Goal: Task Accomplishment & Management: Complete application form

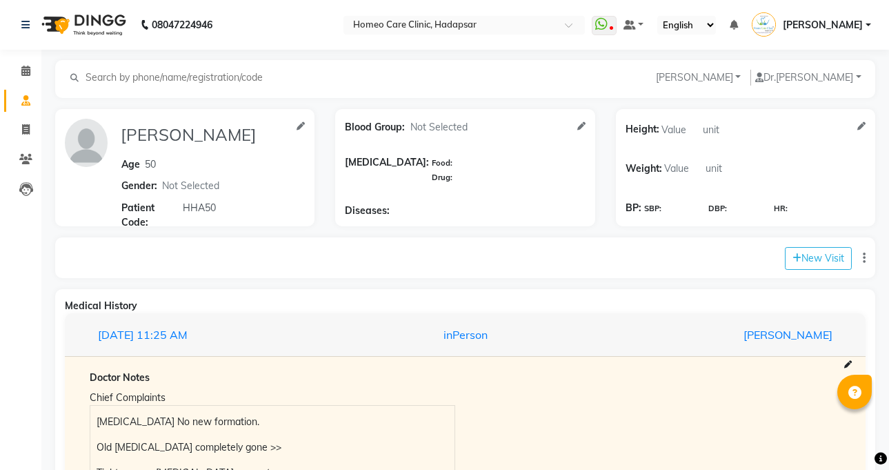
select select "[DEMOGRAPHIC_DATA]"
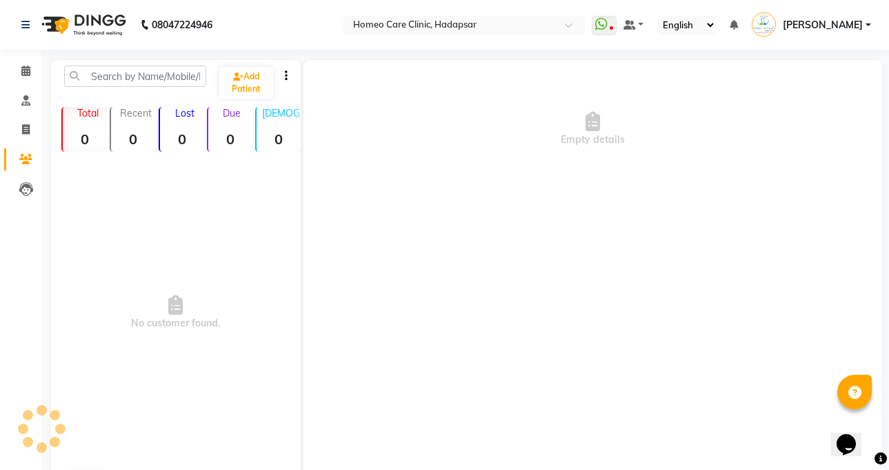
scroll to position [25, 0]
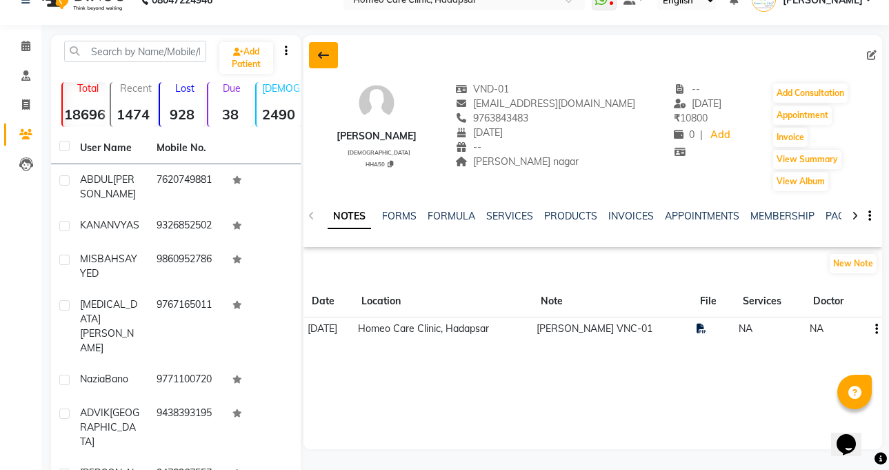
click at [330, 59] on button at bounding box center [323, 55] width 29 height 26
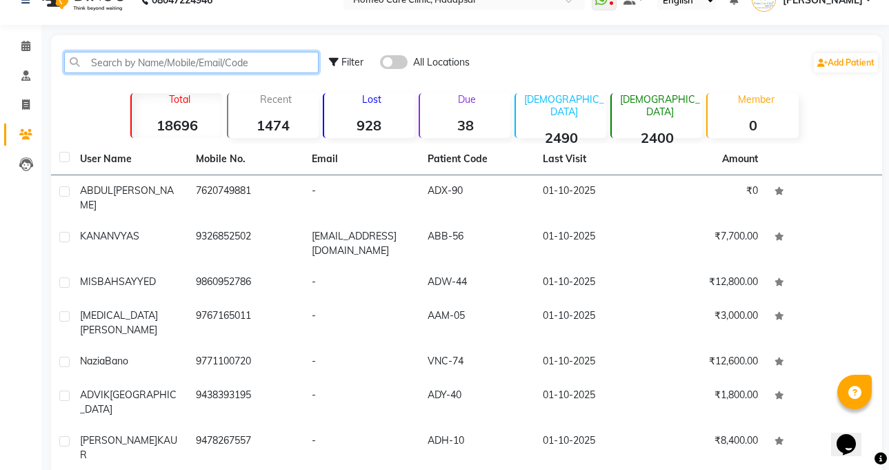
click at [246, 68] on input "text" at bounding box center [191, 62] width 254 height 21
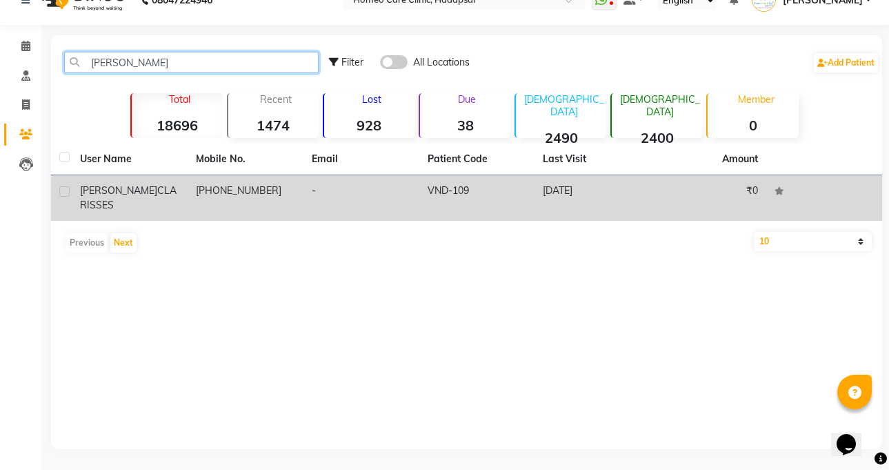
type input "[PERSON_NAME]"
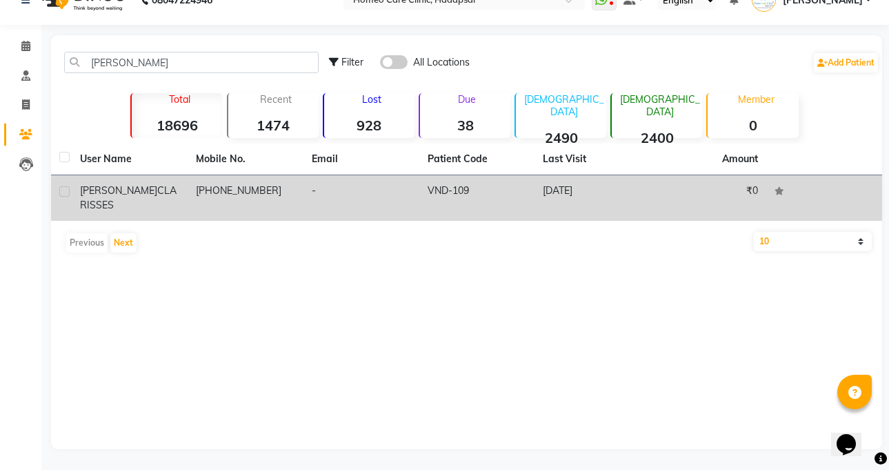
click at [221, 189] on td "[PHONE_NUMBER]" at bounding box center [246, 198] width 116 height 46
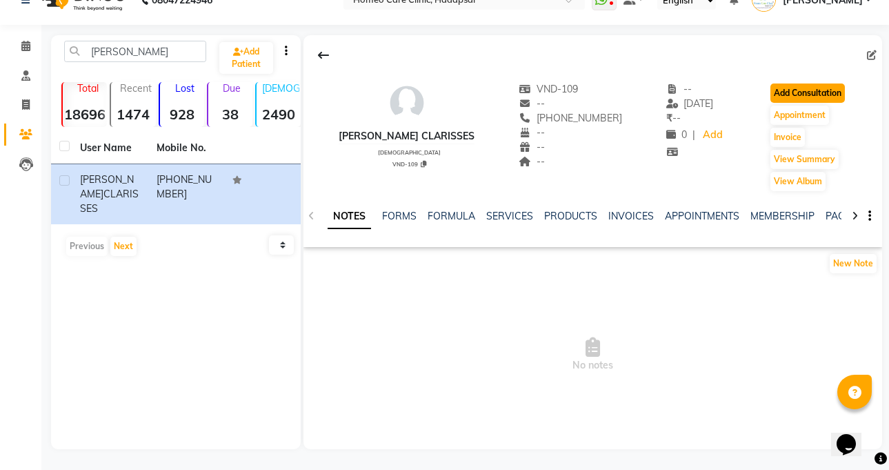
click at [826, 85] on button "Add Consultation" at bounding box center [807, 92] width 74 height 19
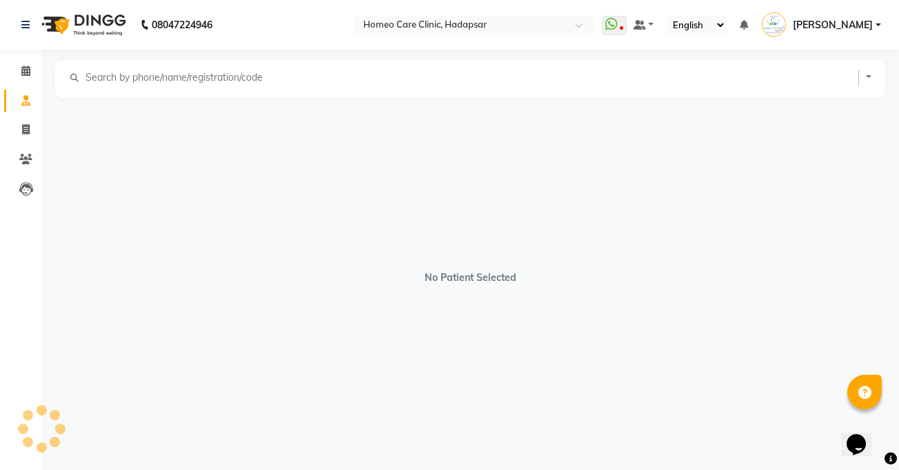
select select "[DEMOGRAPHIC_DATA]"
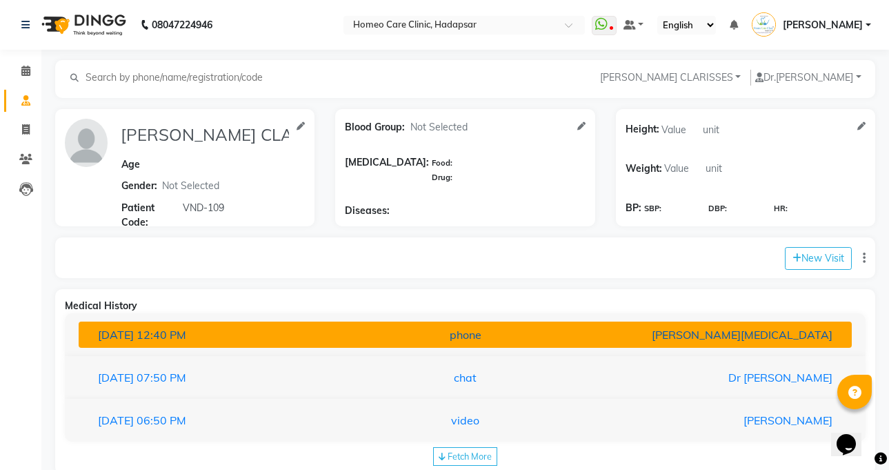
click at [410, 327] on div "phone" at bounding box center [465, 334] width 252 height 17
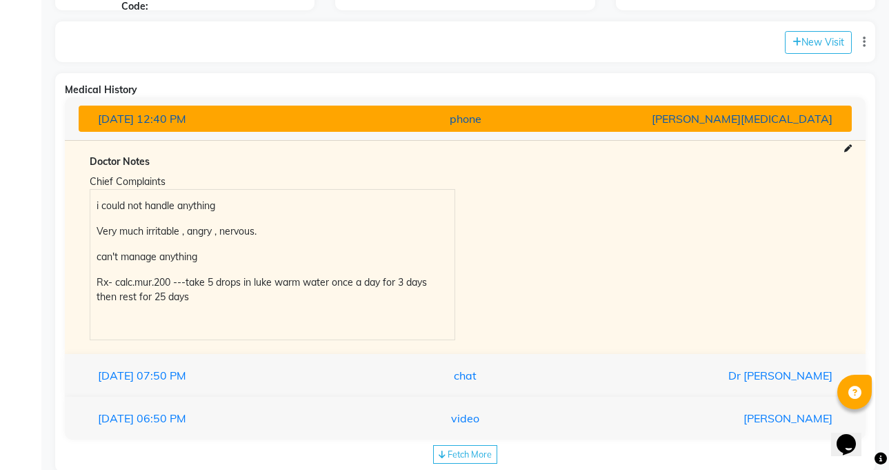
scroll to position [245, 0]
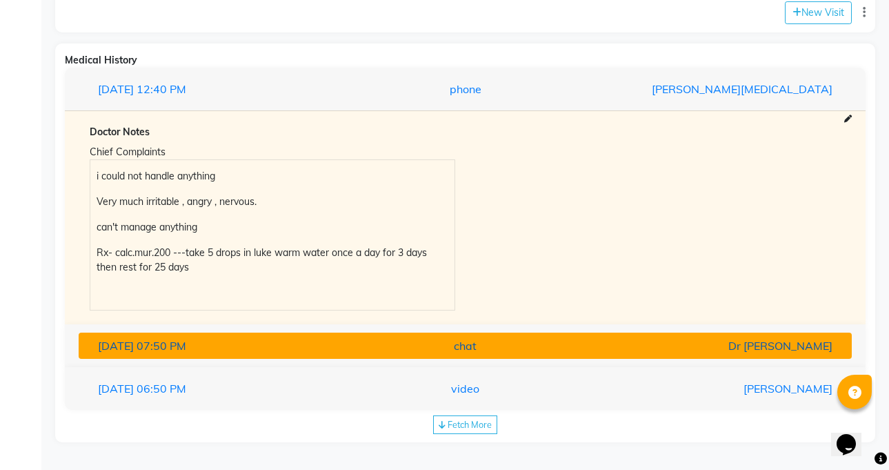
click at [410, 347] on div "chat" at bounding box center [465, 345] width 252 height 17
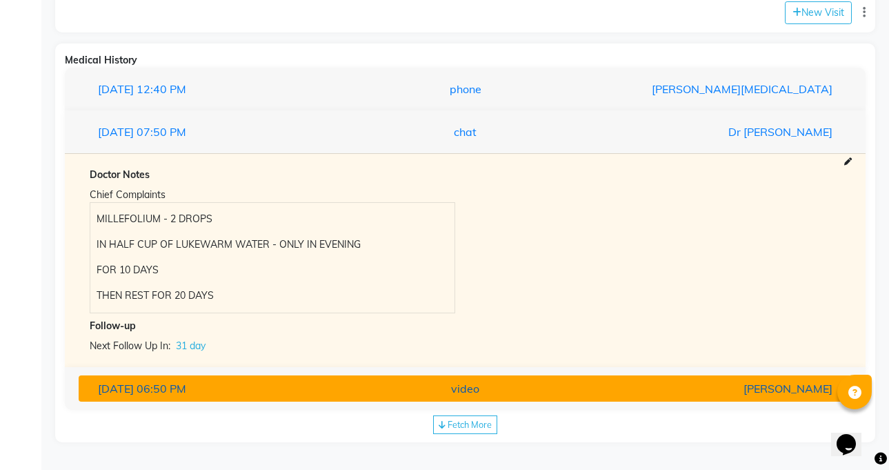
click at [400, 398] on button "[DATE] 06:50 PM video [PERSON_NAME]" at bounding box center [465, 388] width 773 height 26
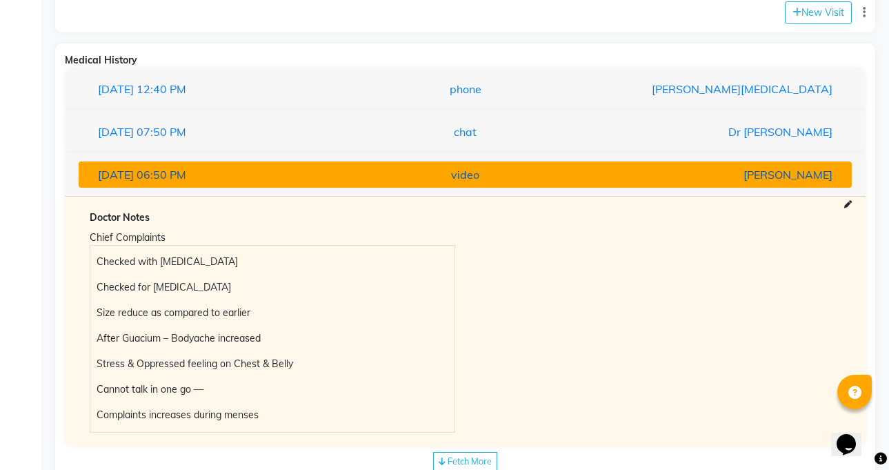
click at [549, 172] on div "video" at bounding box center [465, 174] width 252 height 17
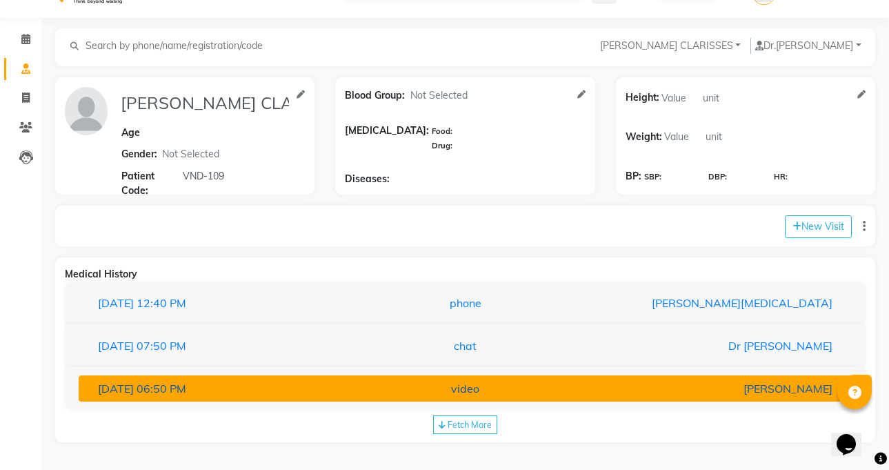
scroll to position [32, 0]
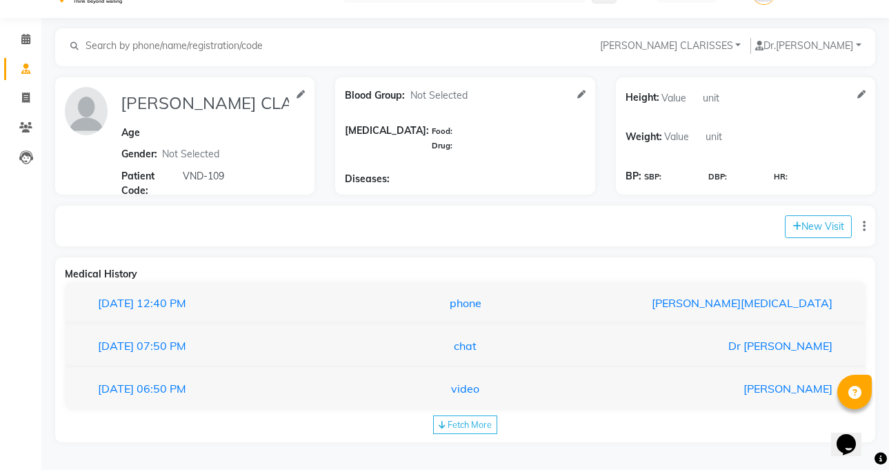
click at [478, 424] on span "Fetch More" at bounding box center [469, 423] width 44 height 11
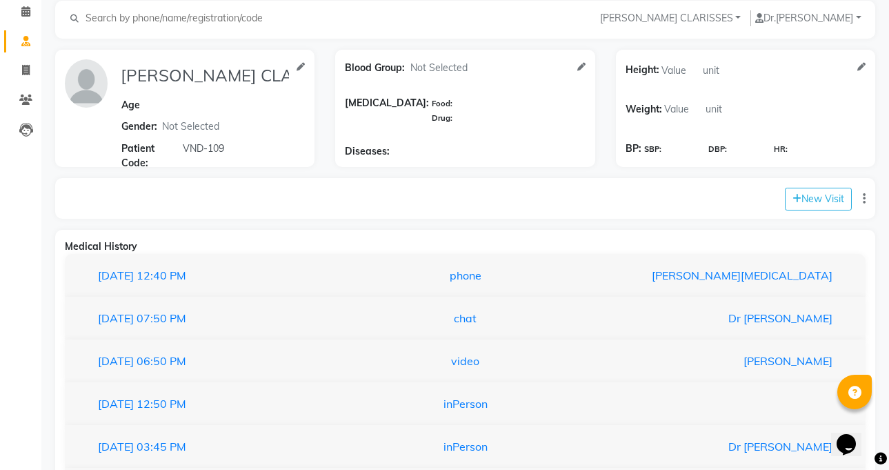
scroll to position [160, 0]
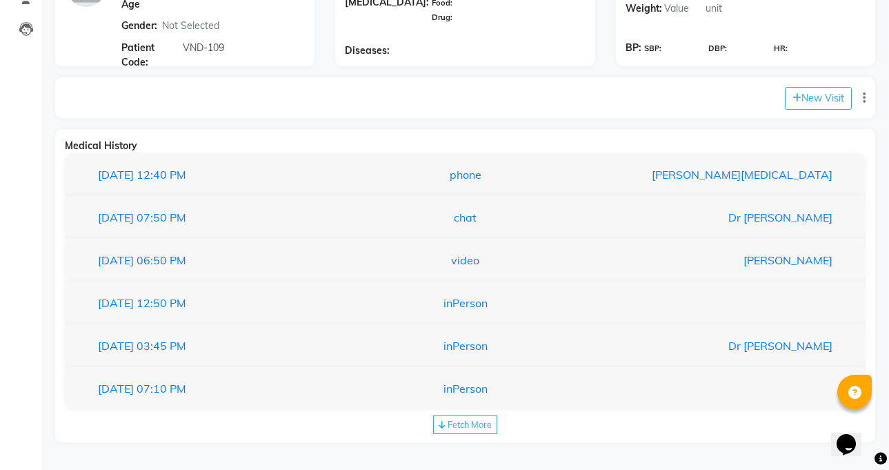
click at [478, 424] on span "Fetch More" at bounding box center [469, 423] width 44 height 11
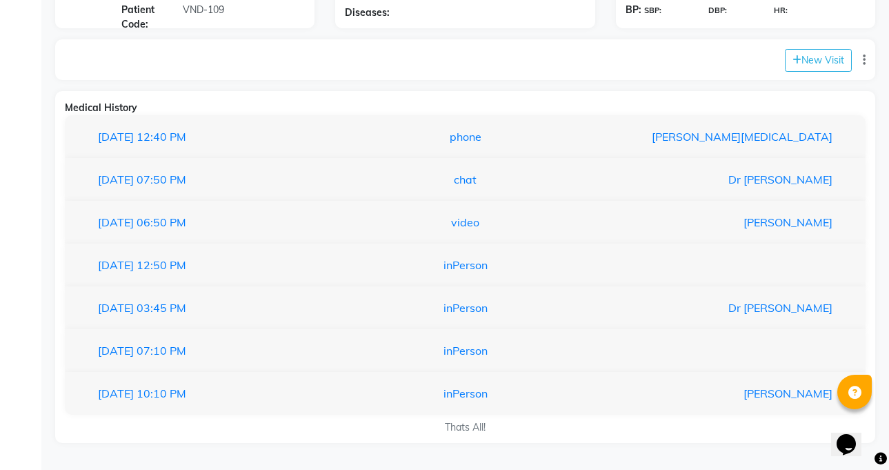
scroll to position [199, 0]
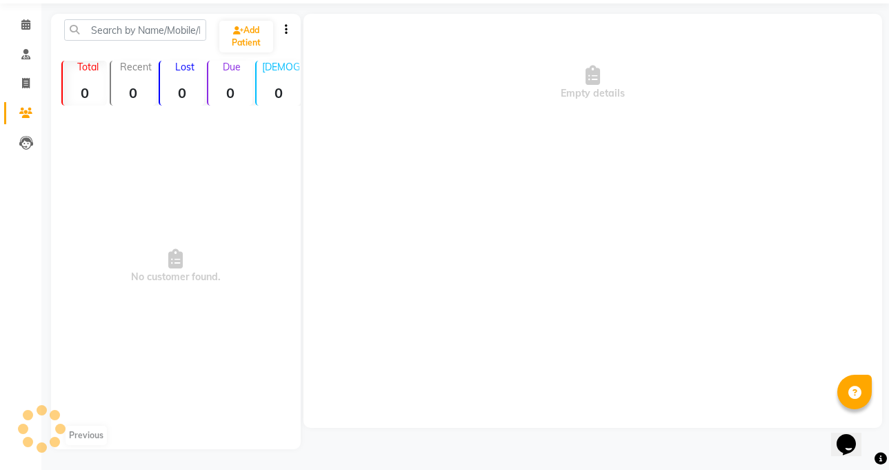
scroll to position [25, 0]
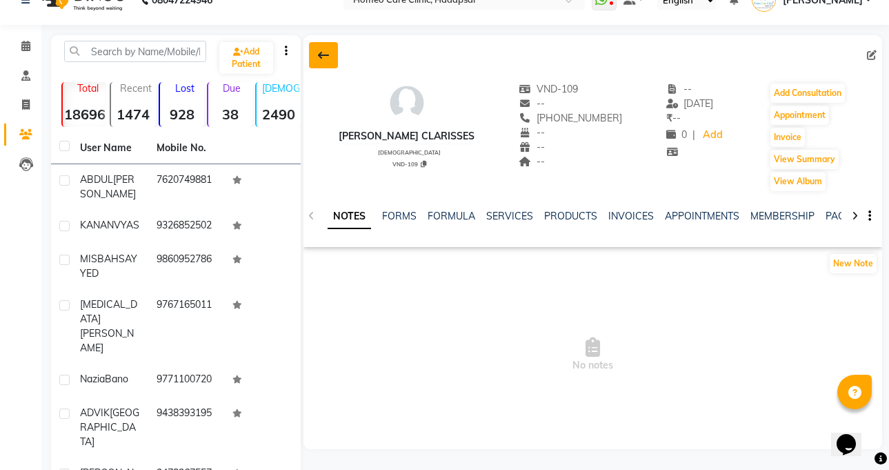
click at [329, 47] on button at bounding box center [323, 55] width 29 height 26
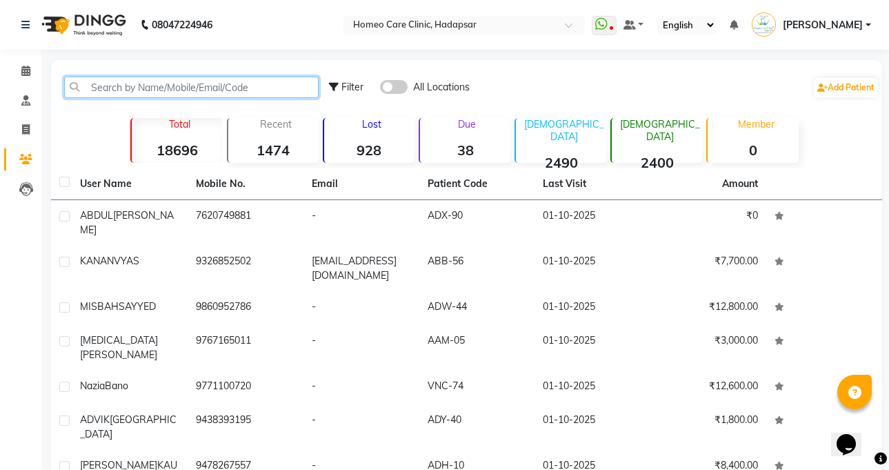
click at [175, 87] on input "text" at bounding box center [191, 87] width 254 height 21
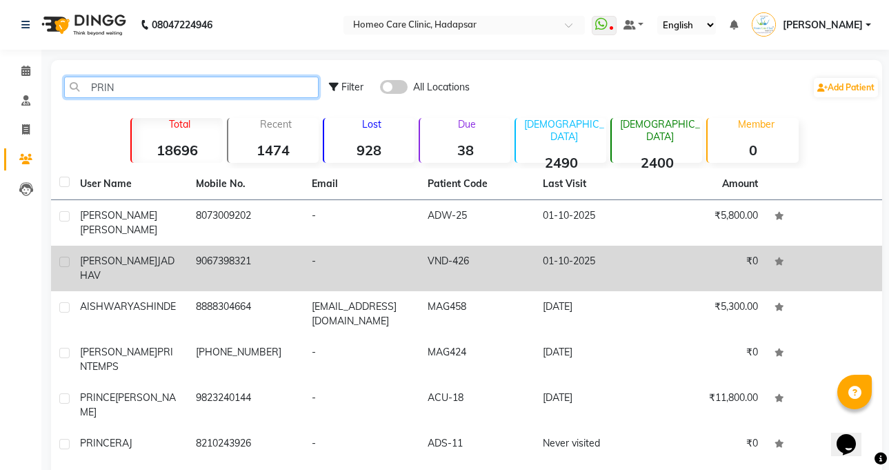
type input "PRIN"
click at [179, 257] on div "PRINCE [PERSON_NAME]" at bounding box center [129, 268] width 99 height 29
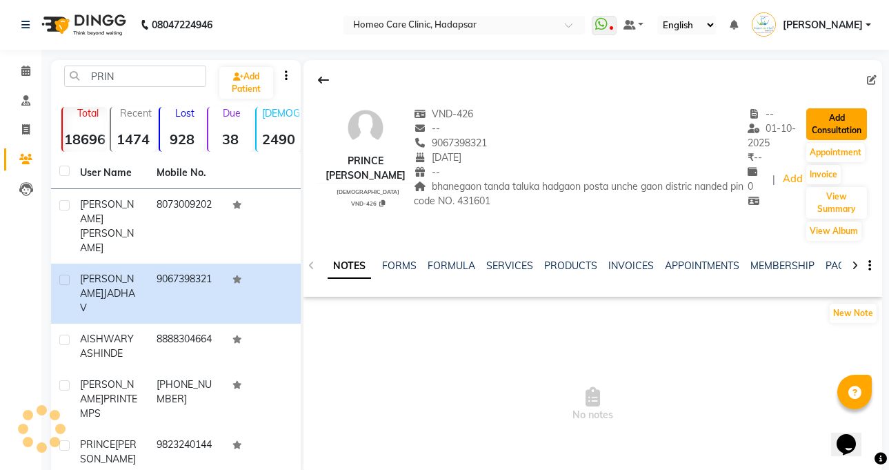
click at [845, 128] on button "Add Consultation" at bounding box center [836, 124] width 61 height 32
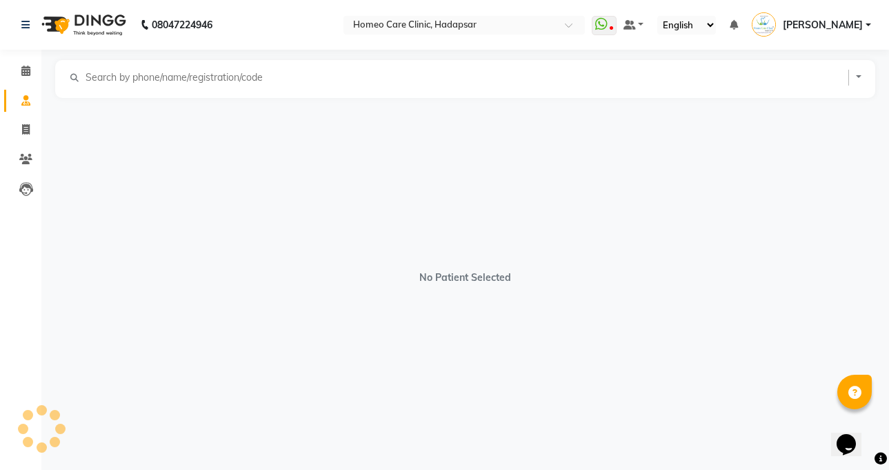
select select "[DEMOGRAPHIC_DATA]"
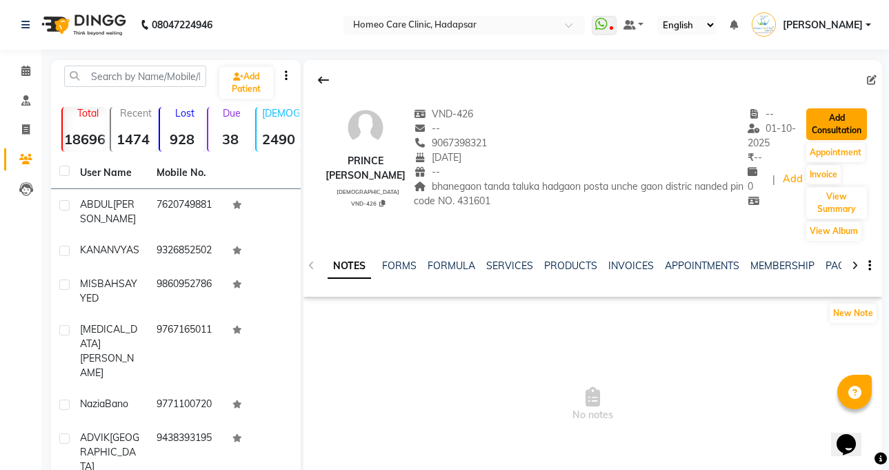
click at [836, 113] on button "Add Consultation" at bounding box center [836, 124] width 61 height 32
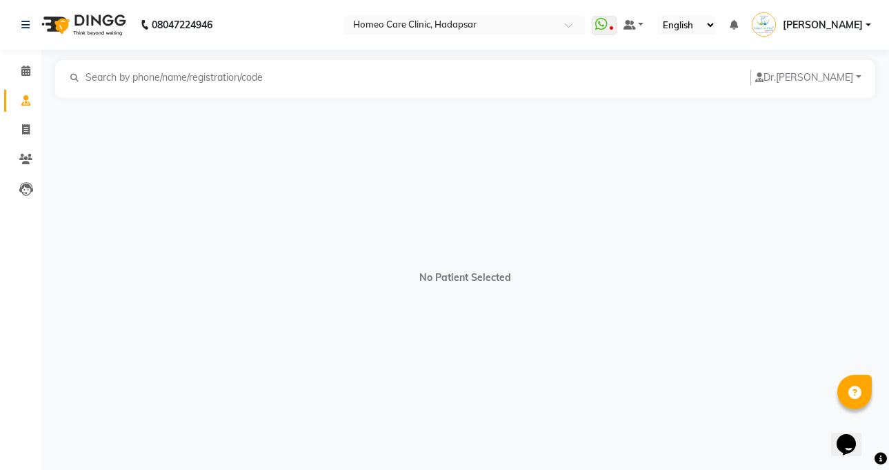
select select "[DEMOGRAPHIC_DATA]"
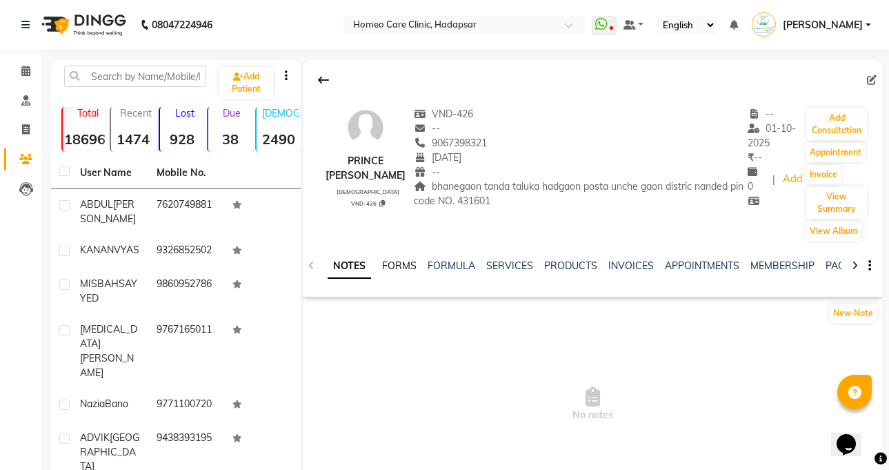
click at [390, 268] on link "FORMS" at bounding box center [399, 265] width 34 height 12
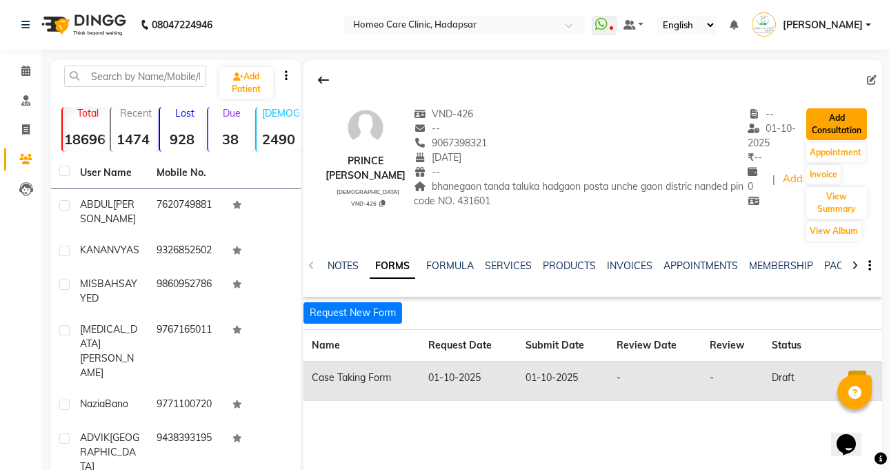
click at [847, 127] on button "Add Consultation" at bounding box center [836, 124] width 61 height 32
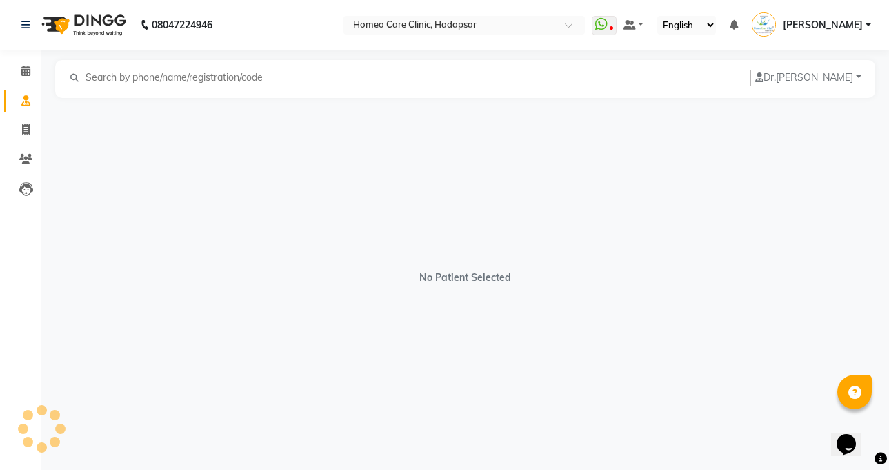
select select "[DEMOGRAPHIC_DATA]"
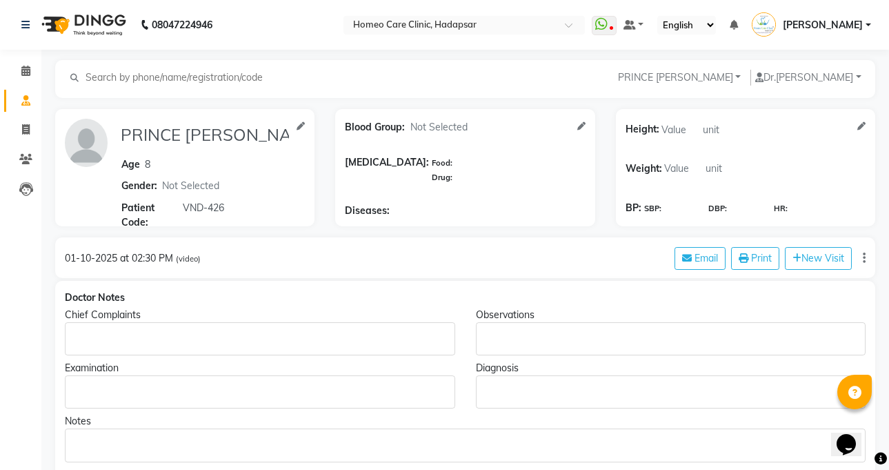
click at [422, 336] on p "Rich Text Editor, main" at bounding box center [259, 339] width 377 height 14
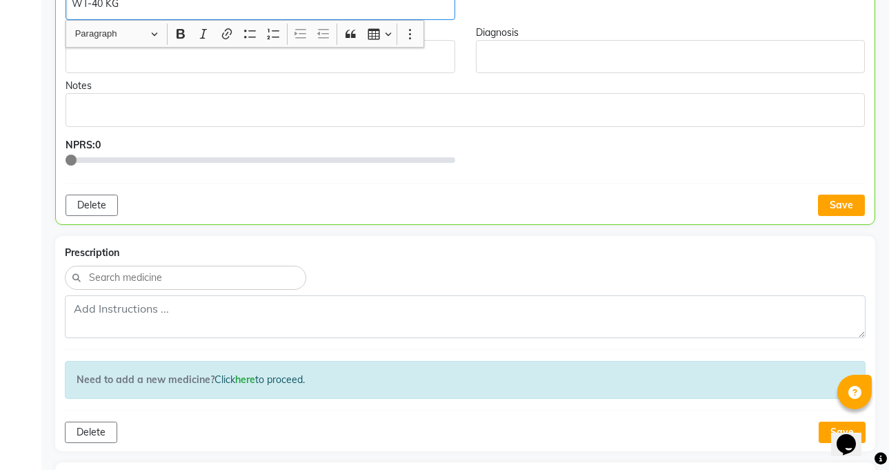
scroll to position [472, 0]
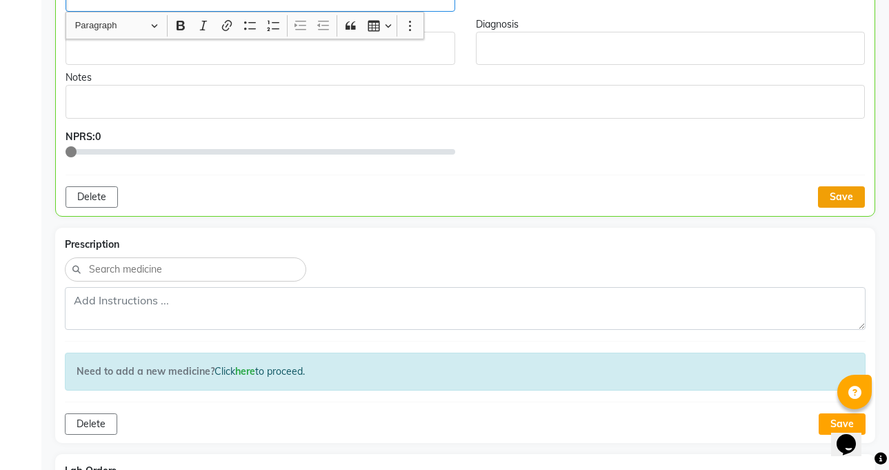
click at [842, 197] on button "Save" at bounding box center [841, 196] width 47 height 21
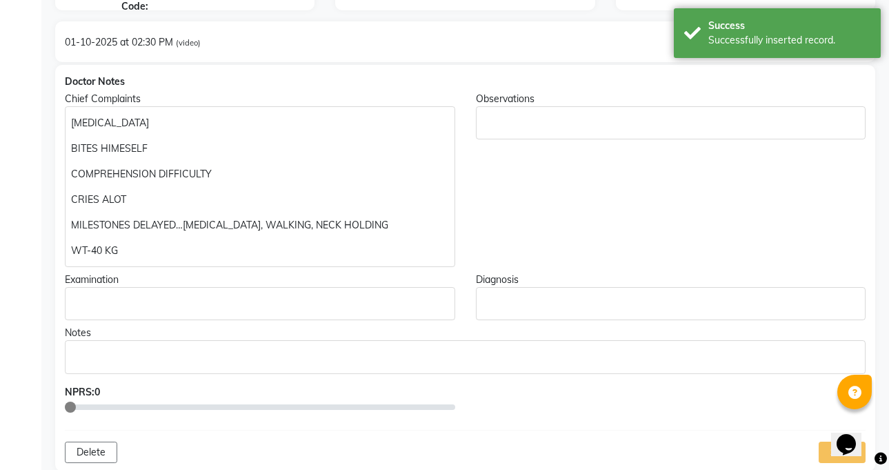
scroll to position [0, 0]
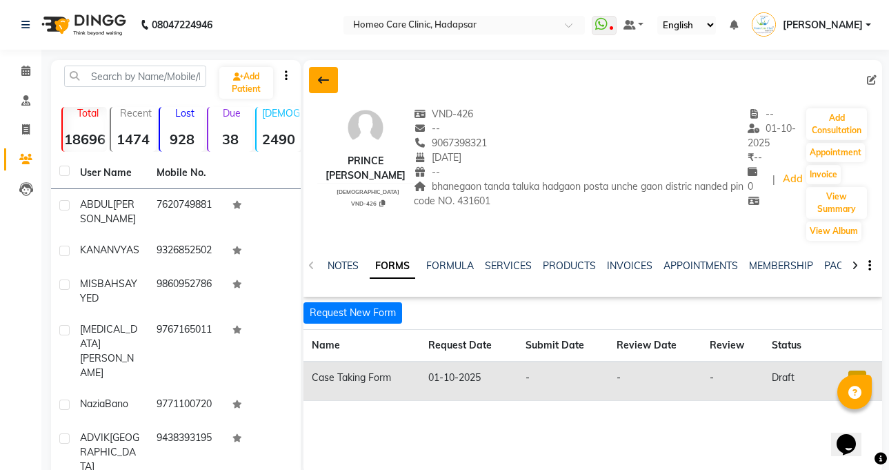
click at [325, 81] on icon at bounding box center [323, 79] width 11 height 11
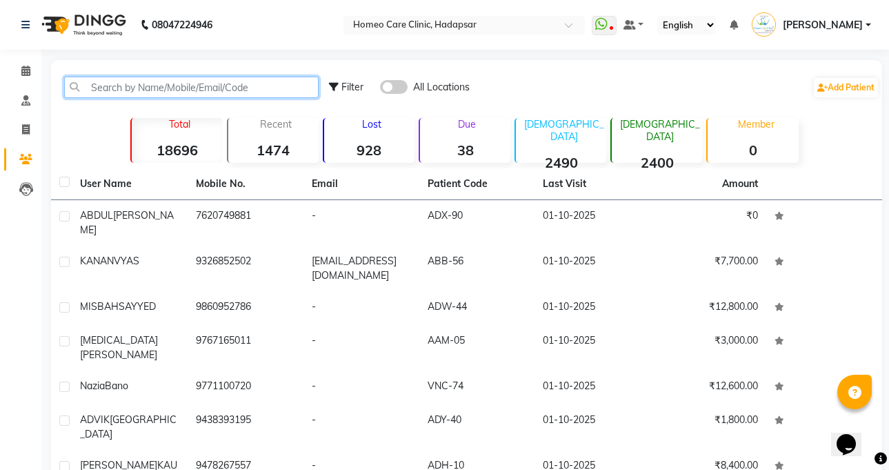
click at [201, 91] on input "text" at bounding box center [191, 87] width 254 height 21
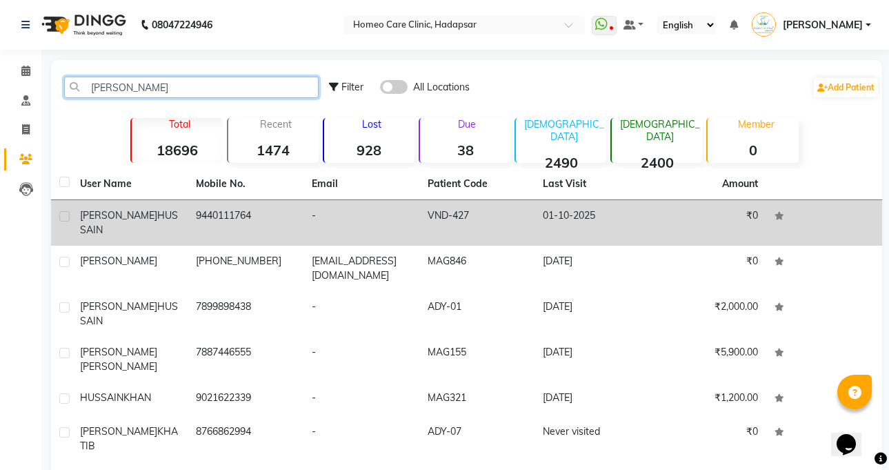
type input "[PERSON_NAME]"
click at [128, 207] on td "[PERSON_NAME]" at bounding box center [130, 223] width 116 height 46
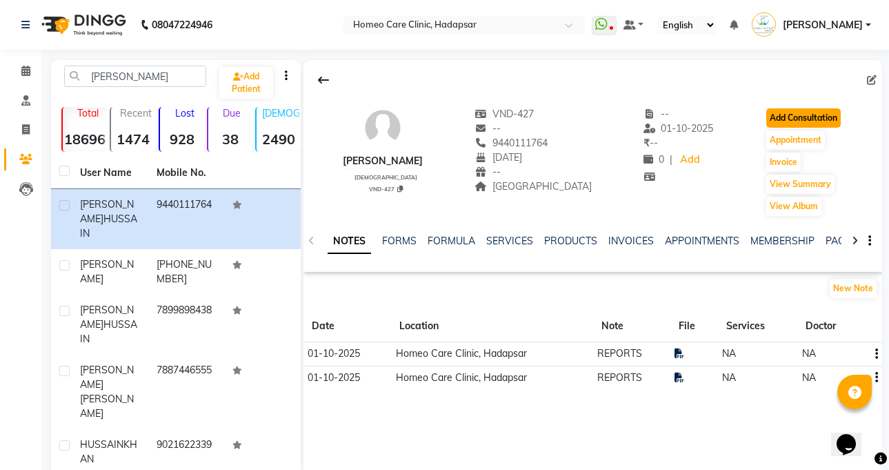
click at [822, 110] on button "Add Consultation" at bounding box center [803, 117] width 74 height 19
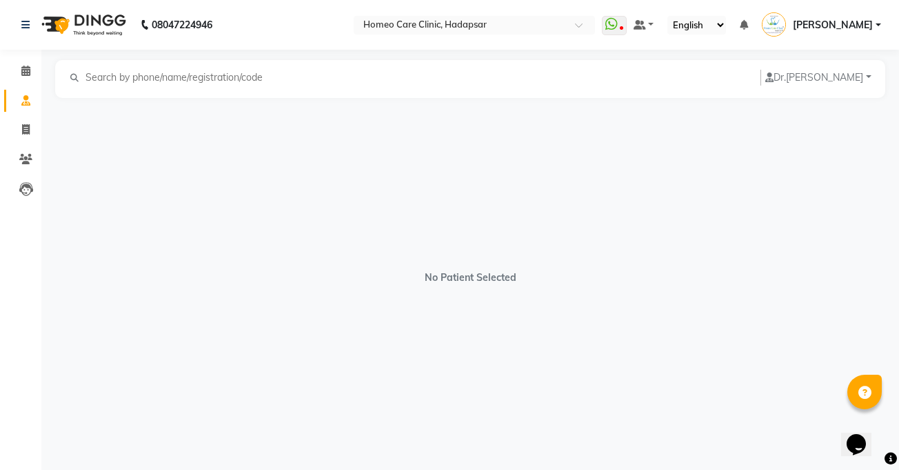
select select "[DEMOGRAPHIC_DATA]"
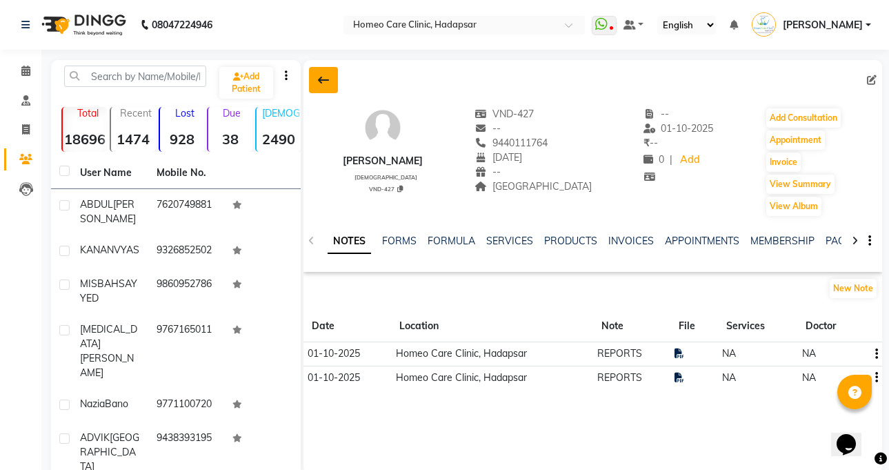
click at [324, 80] on icon at bounding box center [323, 79] width 11 height 11
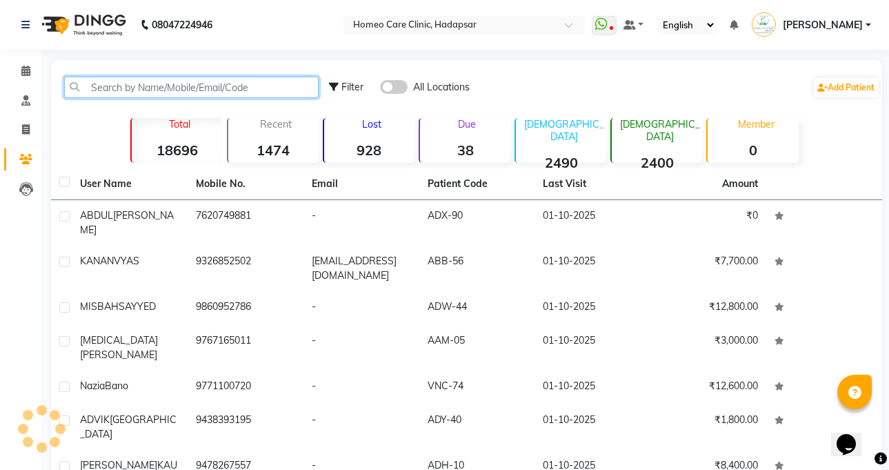
click at [183, 83] on input "text" at bounding box center [191, 87] width 254 height 21
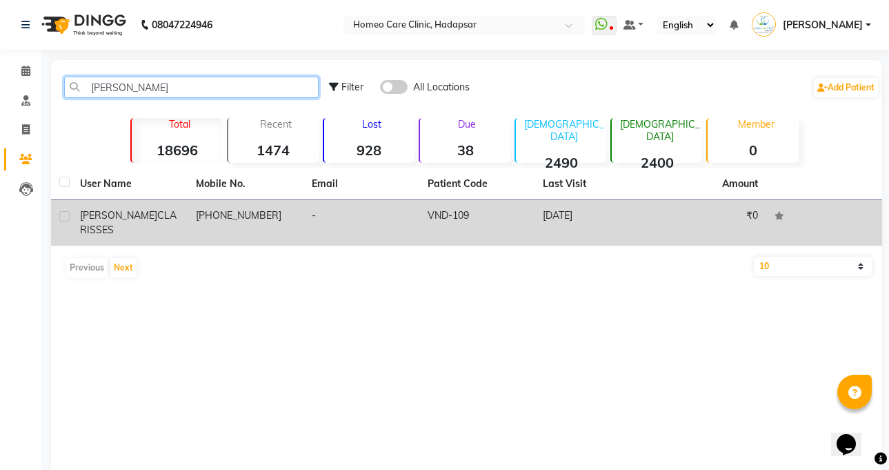
type input "[PERSON_NAME]"
click at [176, 216] on div "[PERSON_NAME] CLARISSES" at bounding box center [129, 222] width 99 height 29
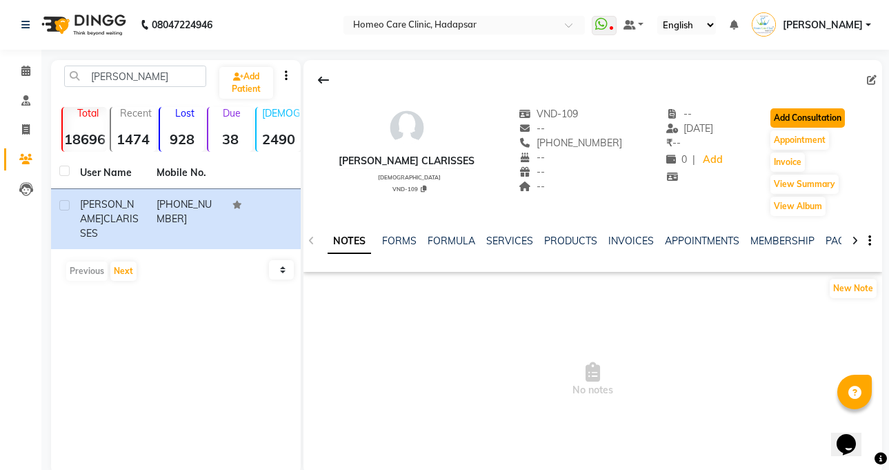
click at [822, 118] on button "Add Consultation" at bounding box center [807, 117] width 74 height 19
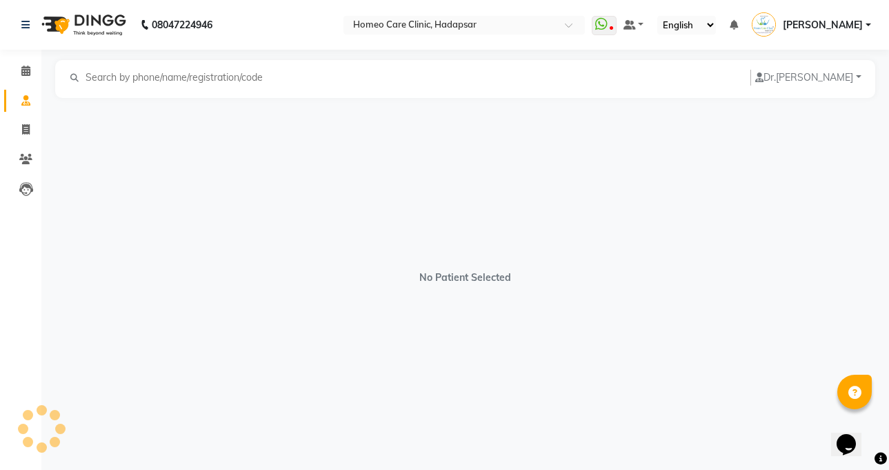
select select "[DEMOGRAPHIC_DATA]"
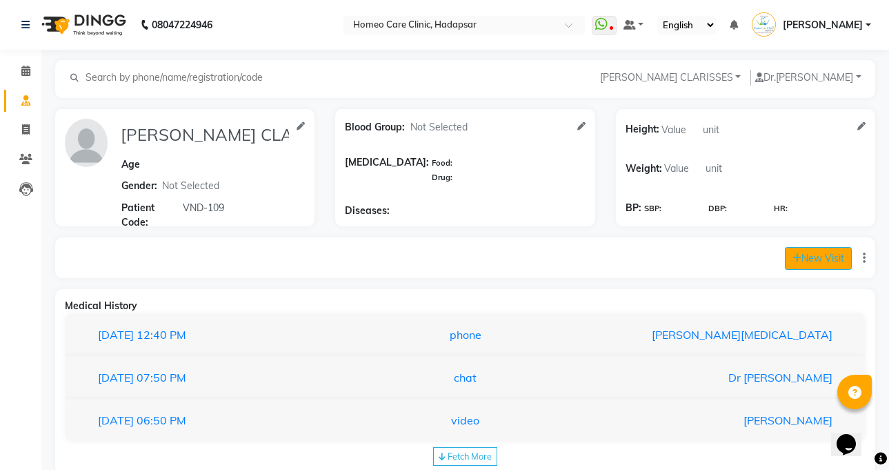
click at [820, 258] on button "New Visit" at bounding box center [818, 258] width 67 height 23
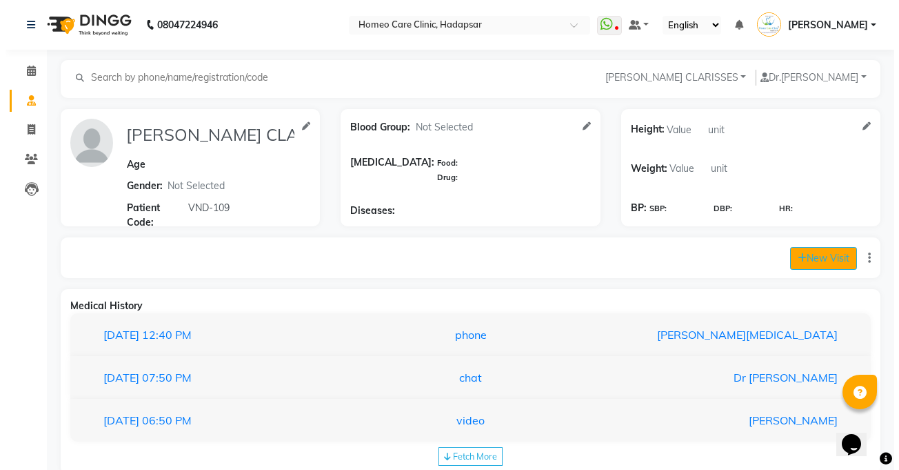
select select "1055"
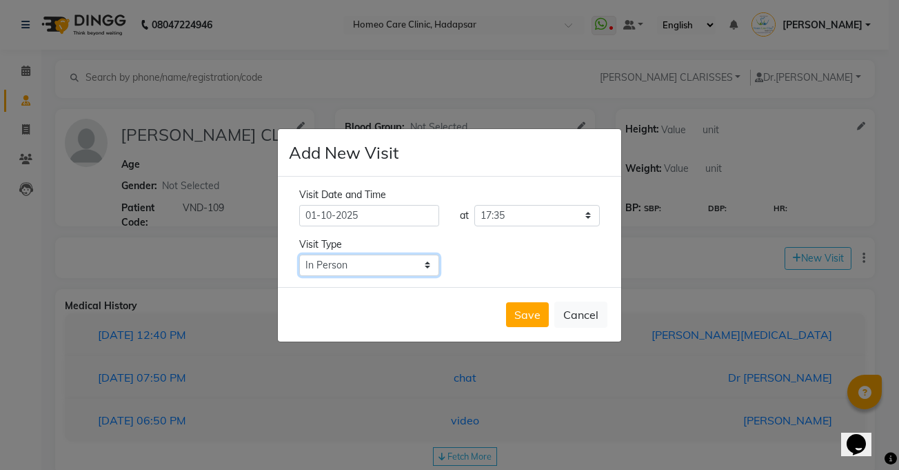
click at [370, 261] on select "Select Type In Person Video Phone Chat" at bounding box center [369, 264] width 140 height 21
select select "chat"
click at [299, 254] on select "Select Type In Person Video Phone Chat" at bounding box center [369, 264] width 140 height 21
click at [525, 310] on button "Save" at bounding box center [527, 314] width 43 height 25
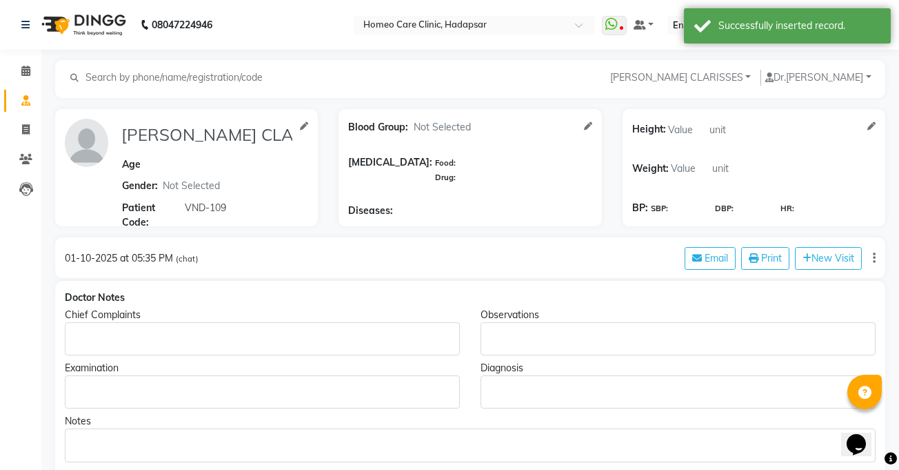
type input "[PERSON_NAME] CLARISSES"
select select "[DEMOGRAPHIC_DATA]"
type input "VND-109"
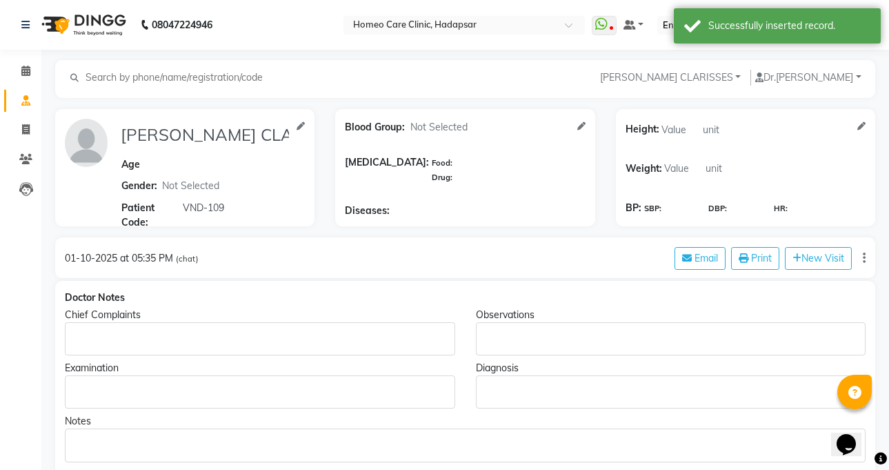
click at [398, 339] on p "Rich Text Editor, main" at bounding box center [259, 339] width 377 height 14
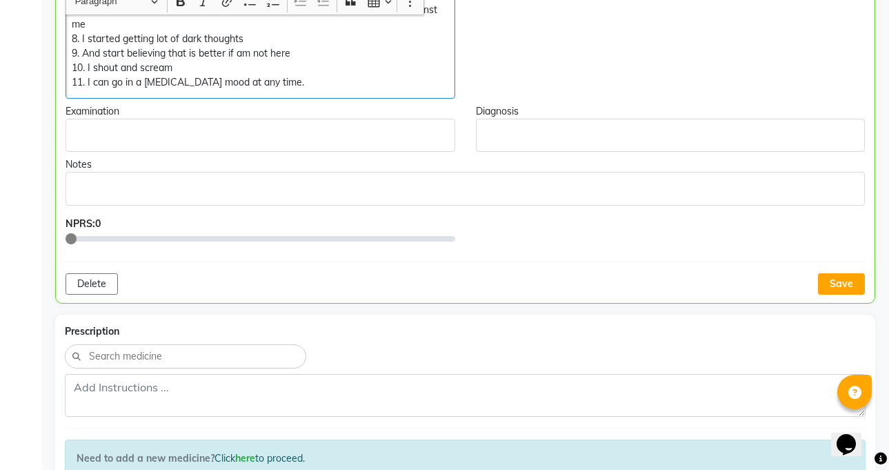
scroll to position [460, 0]
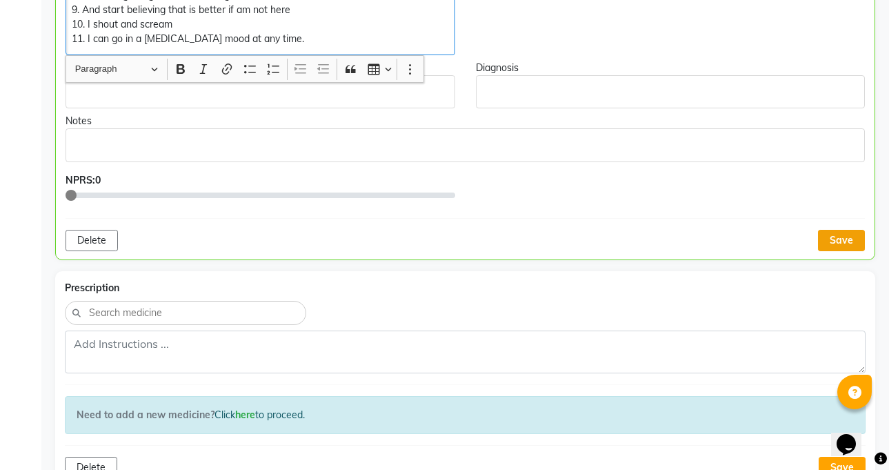
click at [848, 236] on button "Save" at bounding box center [841, 240] width 47 height 21
